Goal: Transaction & Acquisition: Purchase product/service

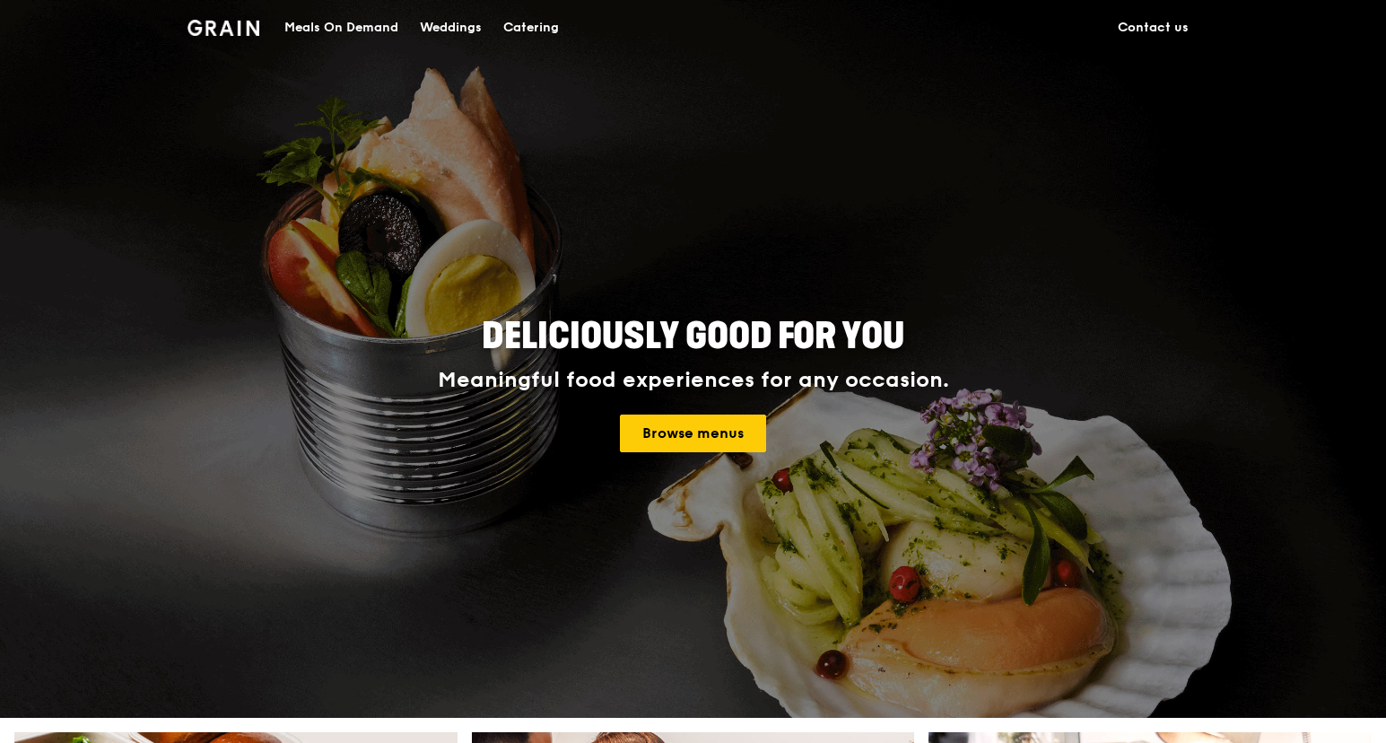
click at [218, 31] on img at bounding box center [224, 28] width 73 height 16
click at [350, 24] on div "Meals On Demand" at bounding box center [341, 28] width 114 height 54
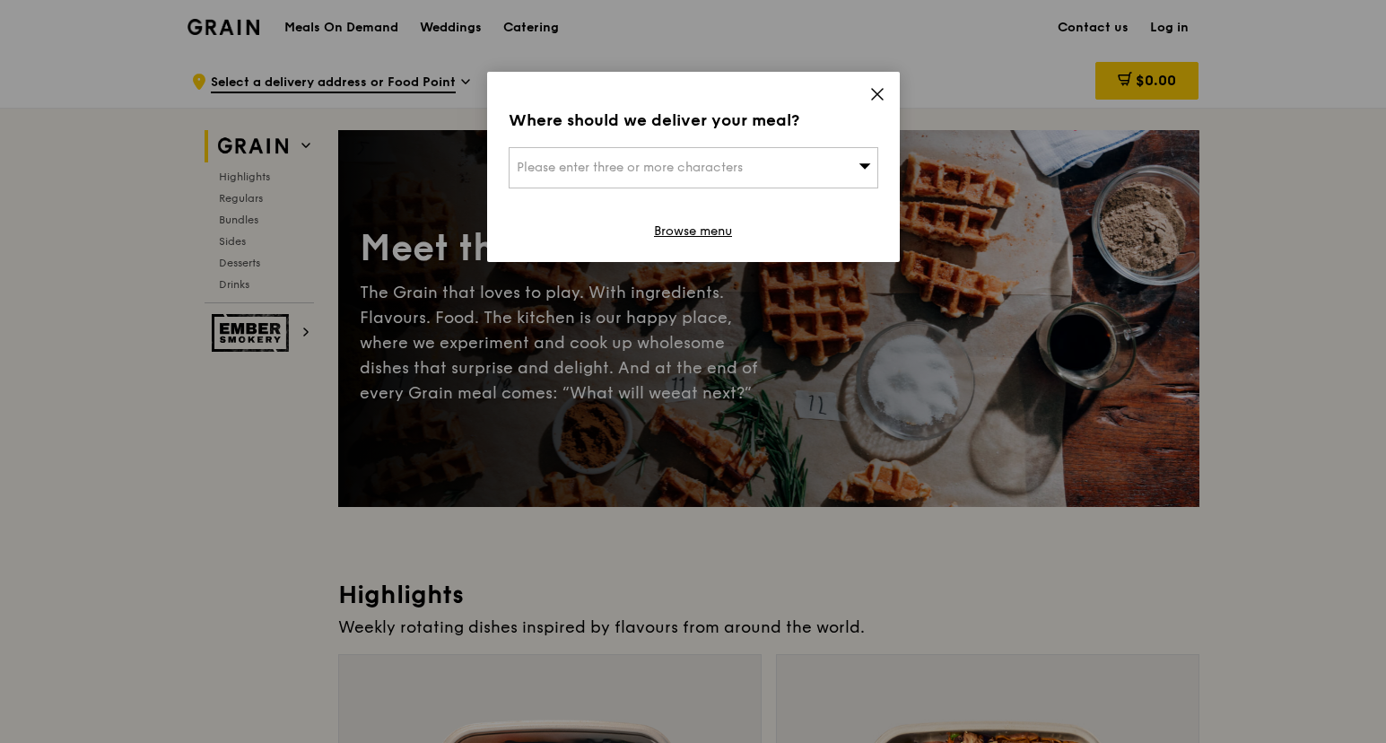
click at [748, 171] on div "Please enter three or more characters" at bounding box center [694, 167] width 370 height 41
click at [748, 171] on input "search" at bounding box center [694, 167] width 368 height 39
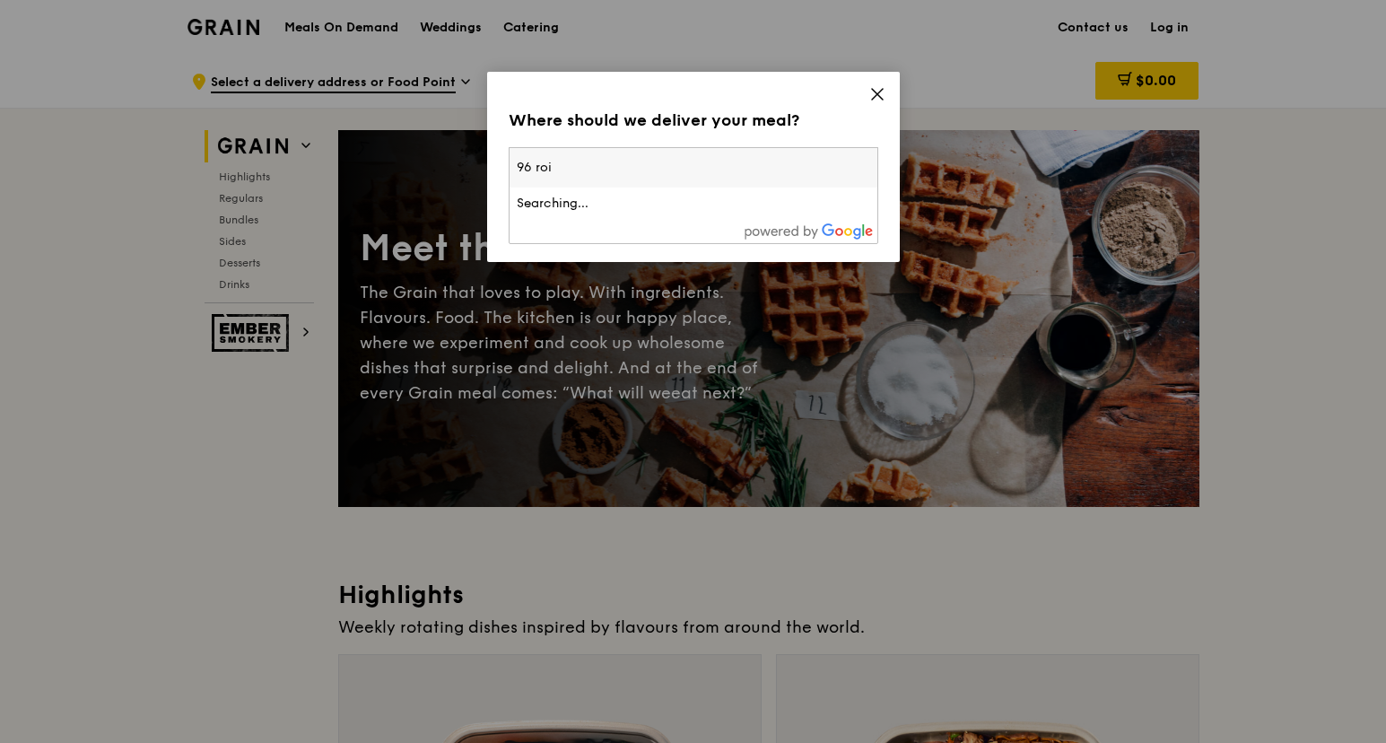
type input "96 ro"
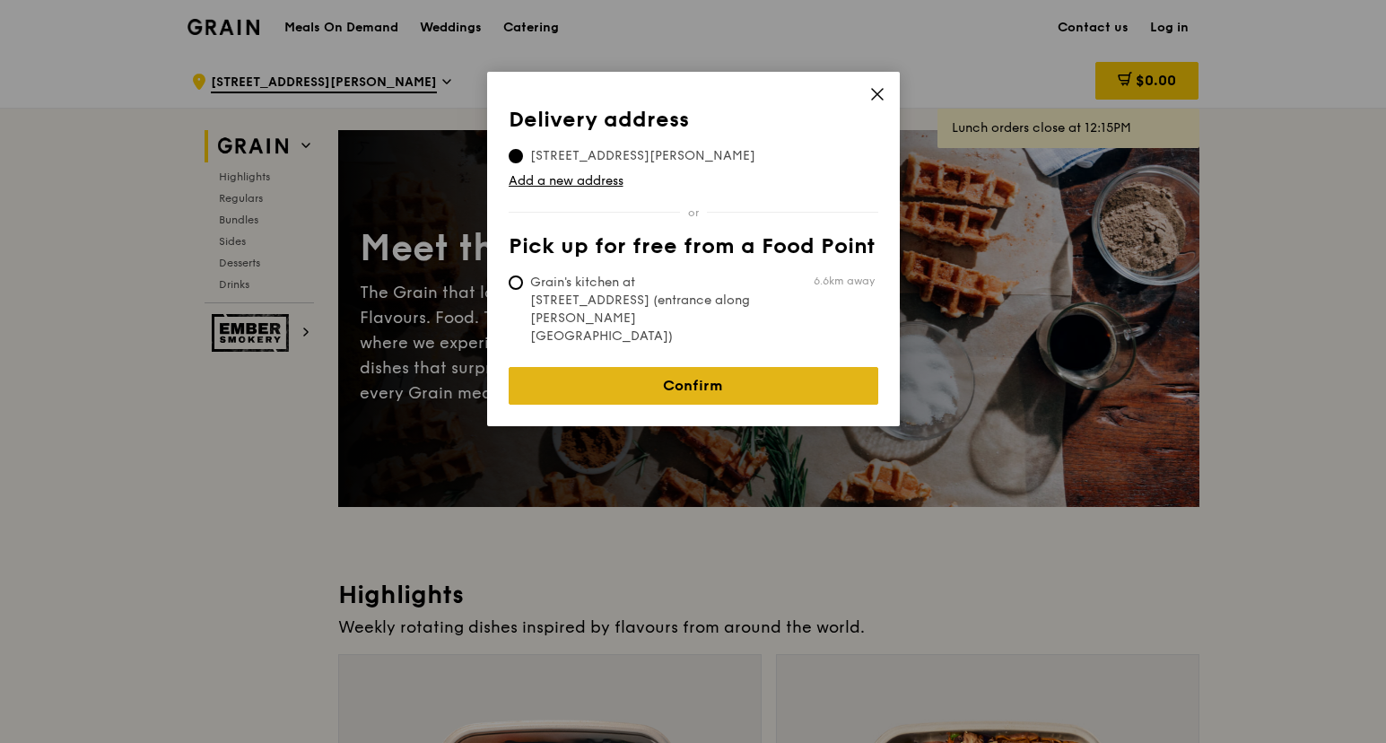
click at [711, 367] on link "Confirm" at bounding box center [694, 386] width 370 height 38
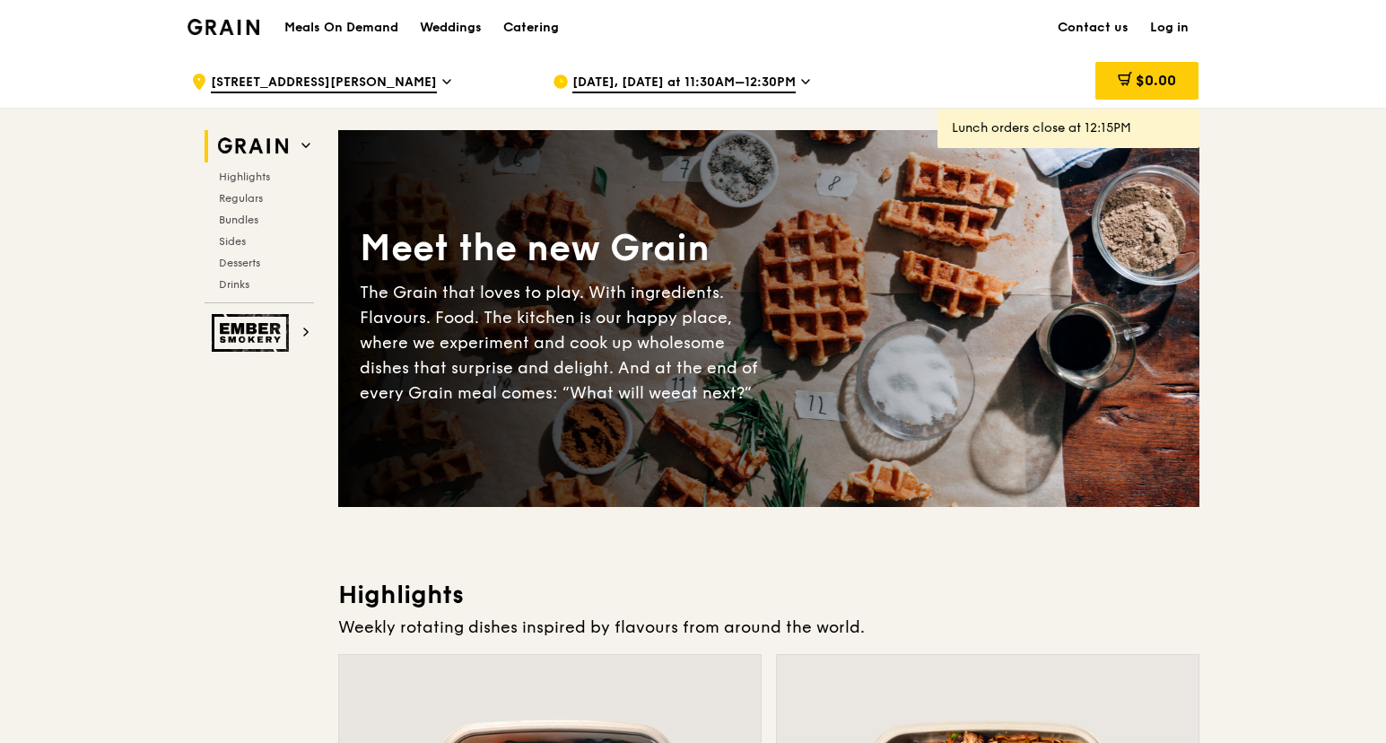
click at [782, 80] on span "[DATE], [DATE] at 11:30AM–12:30PM" at bounding box center [684, 84] width 223 height 20
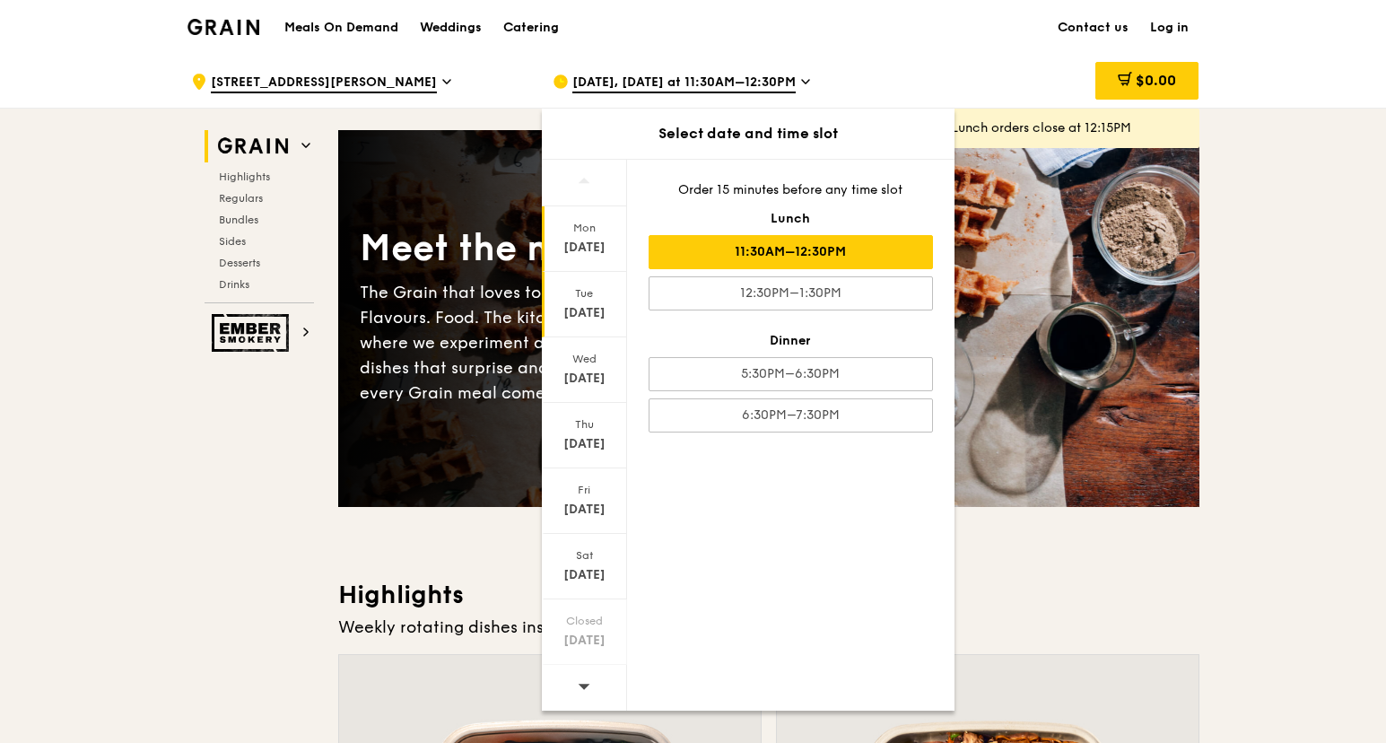
click at [604, 298] on div "Tue" at bounding box center [585, 293] width 80 height 14
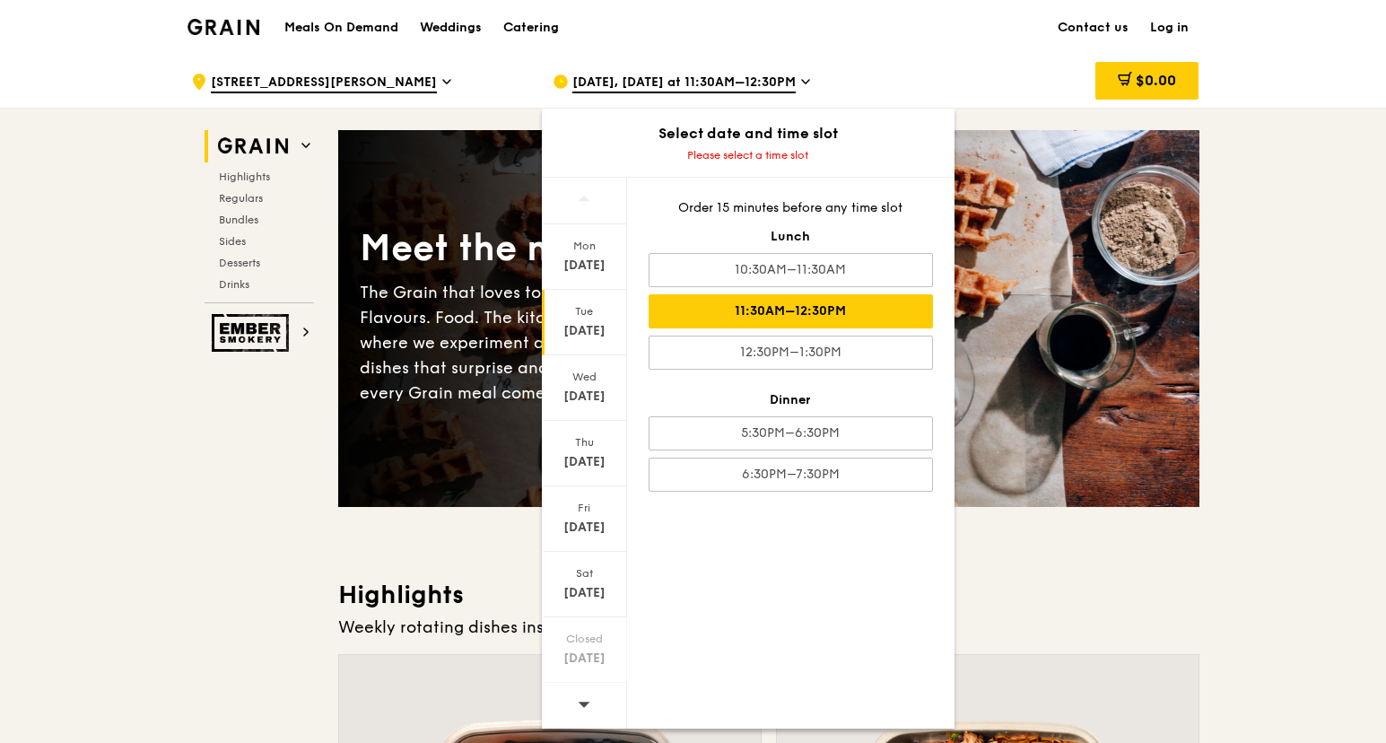
click at [805, 304] on div "11:30AM–12:30PM" at bounding box center [791, 311] width 284 height 34
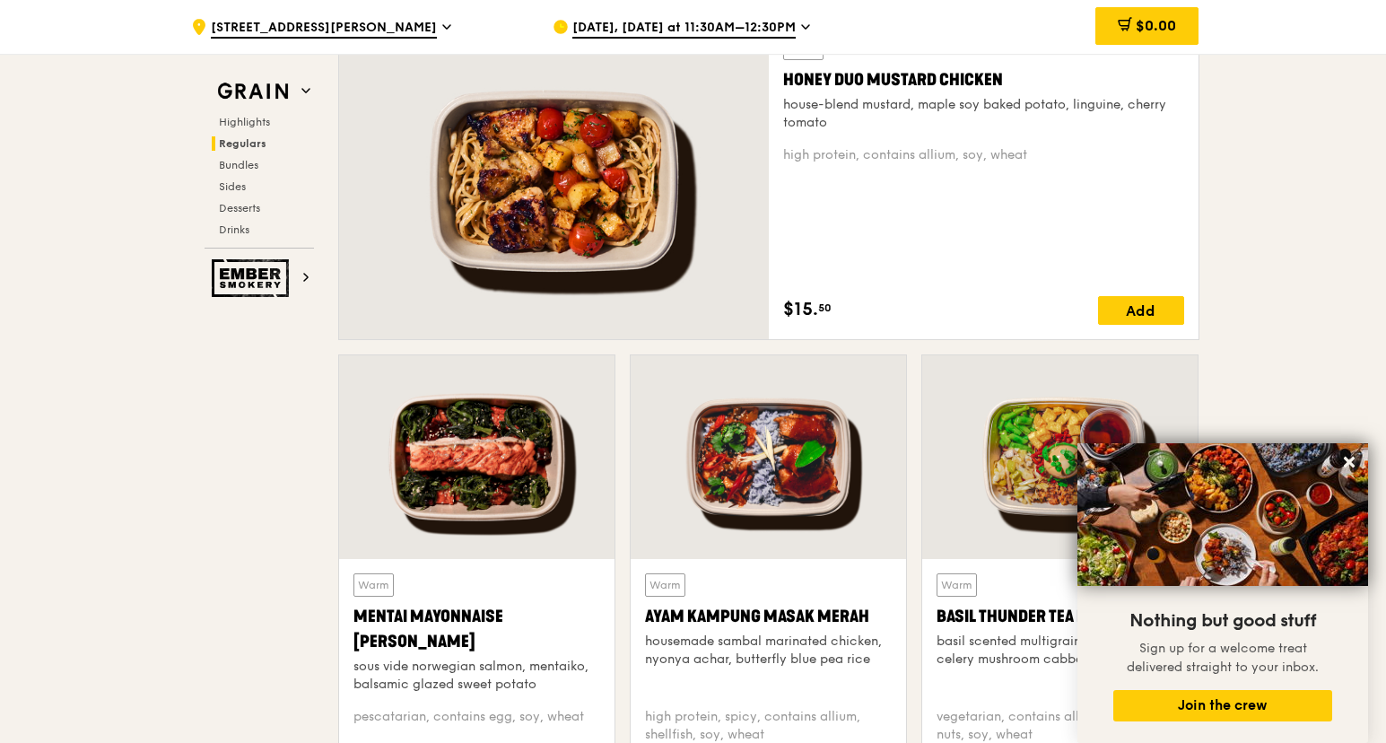
scroll to position [1436, 0]
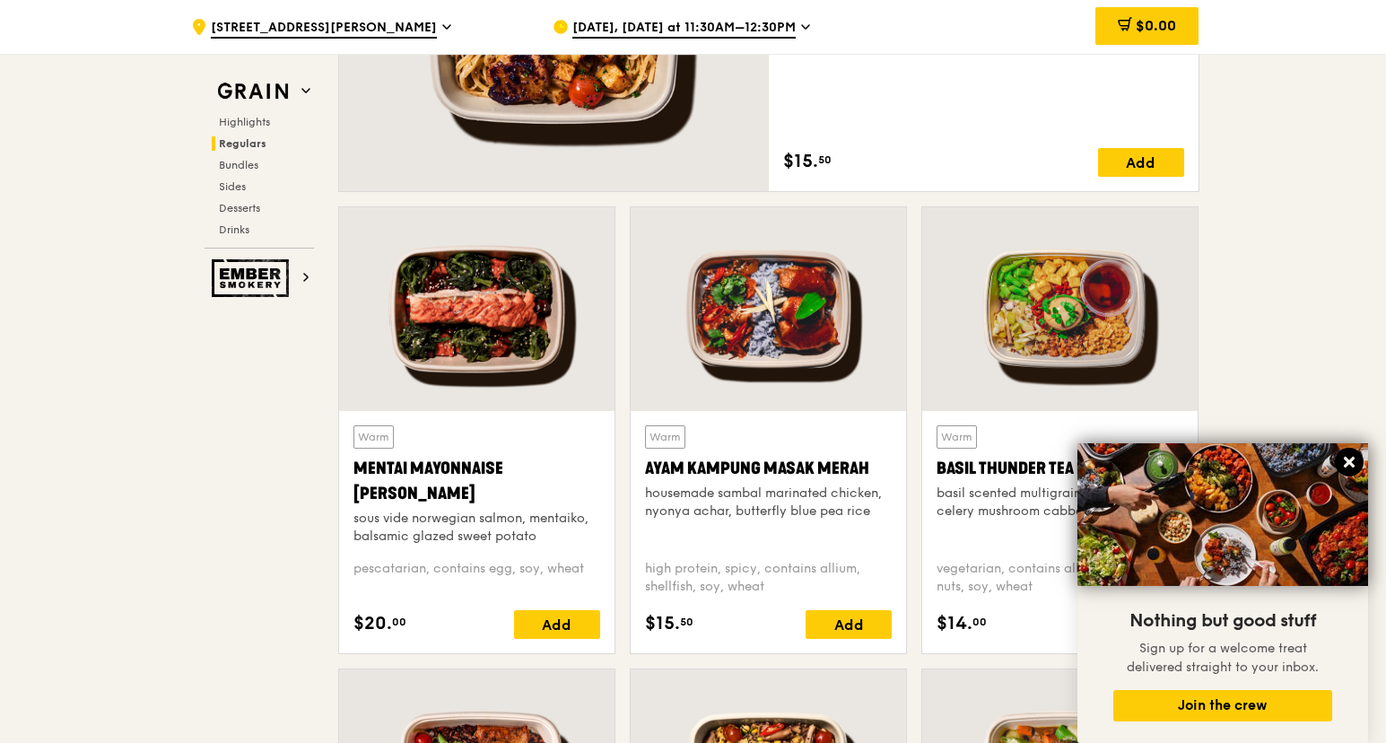
click at [1130, 459] on icon at bounding box center [1350, 462] width 16 height 16
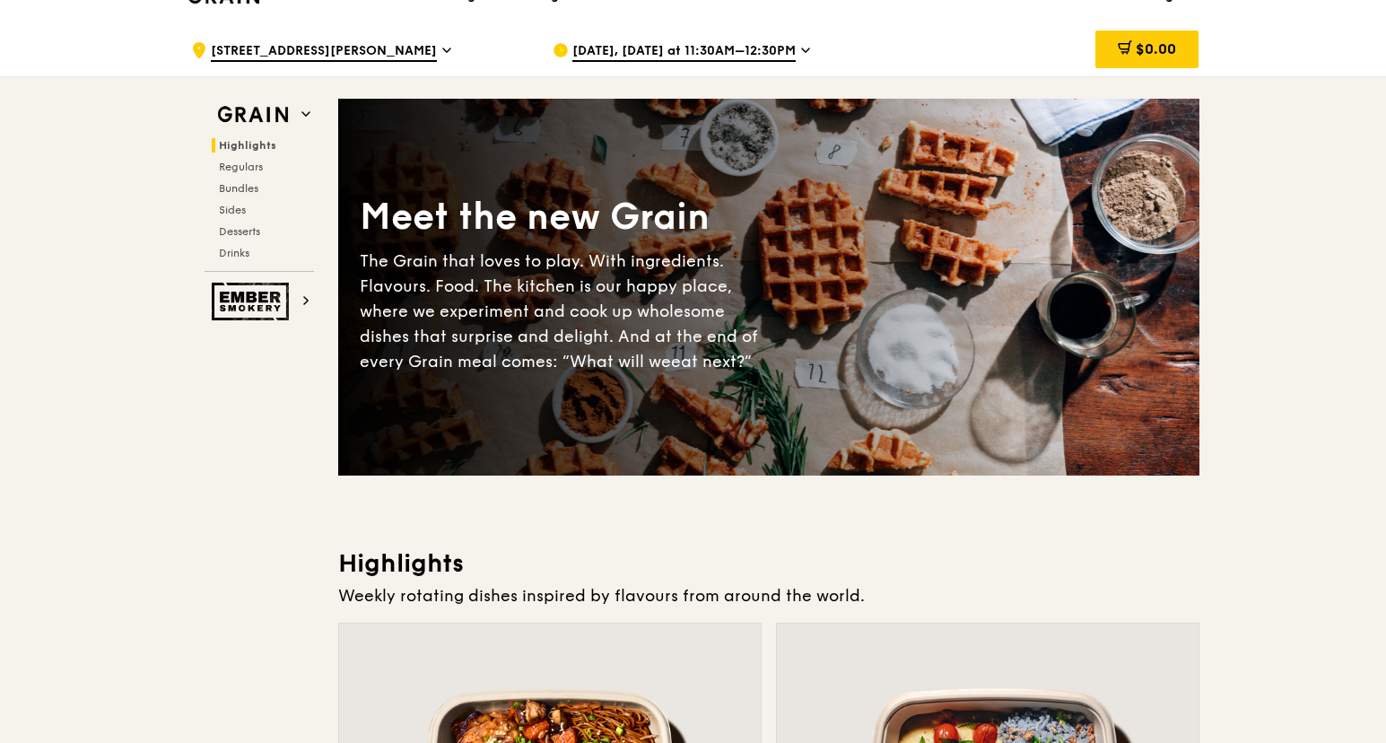
scroll to position [0, 0]
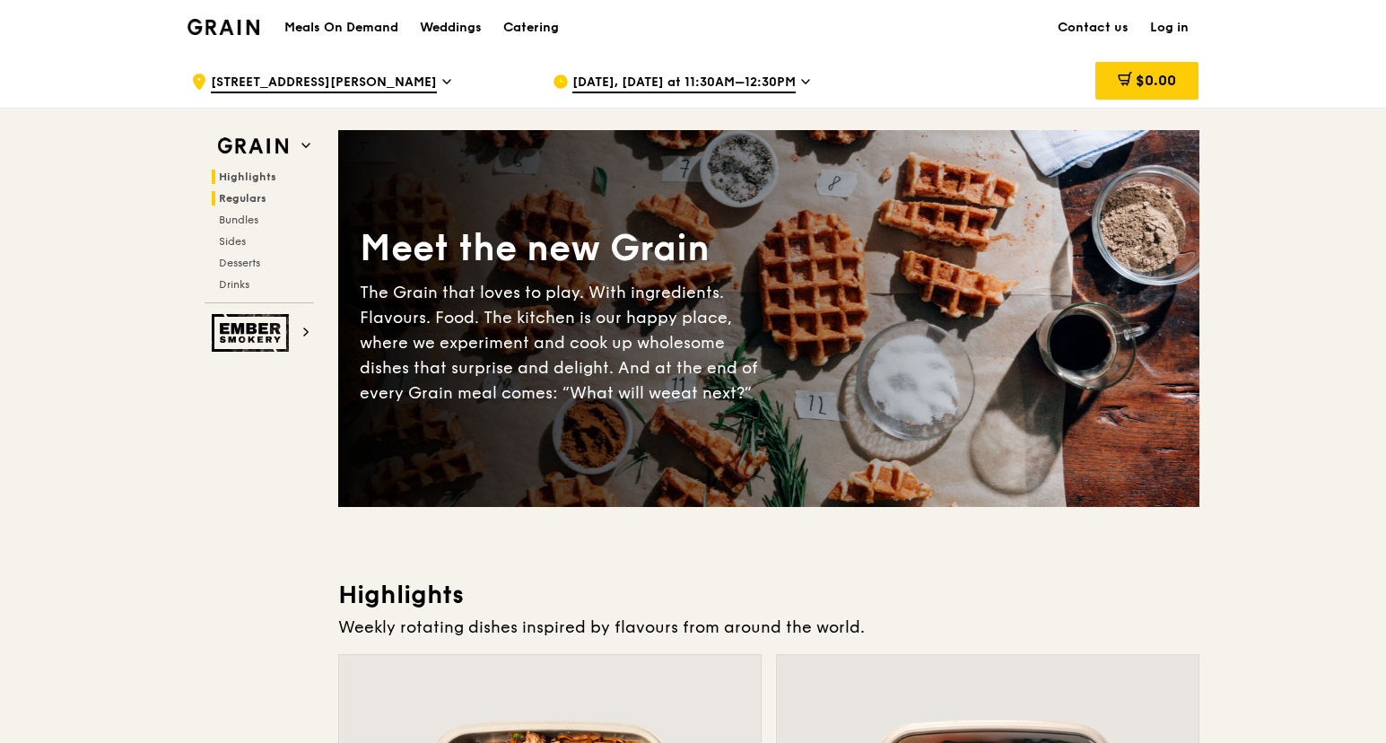
click at [237, 202] on span "Regulars" at bounding box center [243, 198] width 48 height 13
